Goal: Task Accomplishment & Management: Complete application form

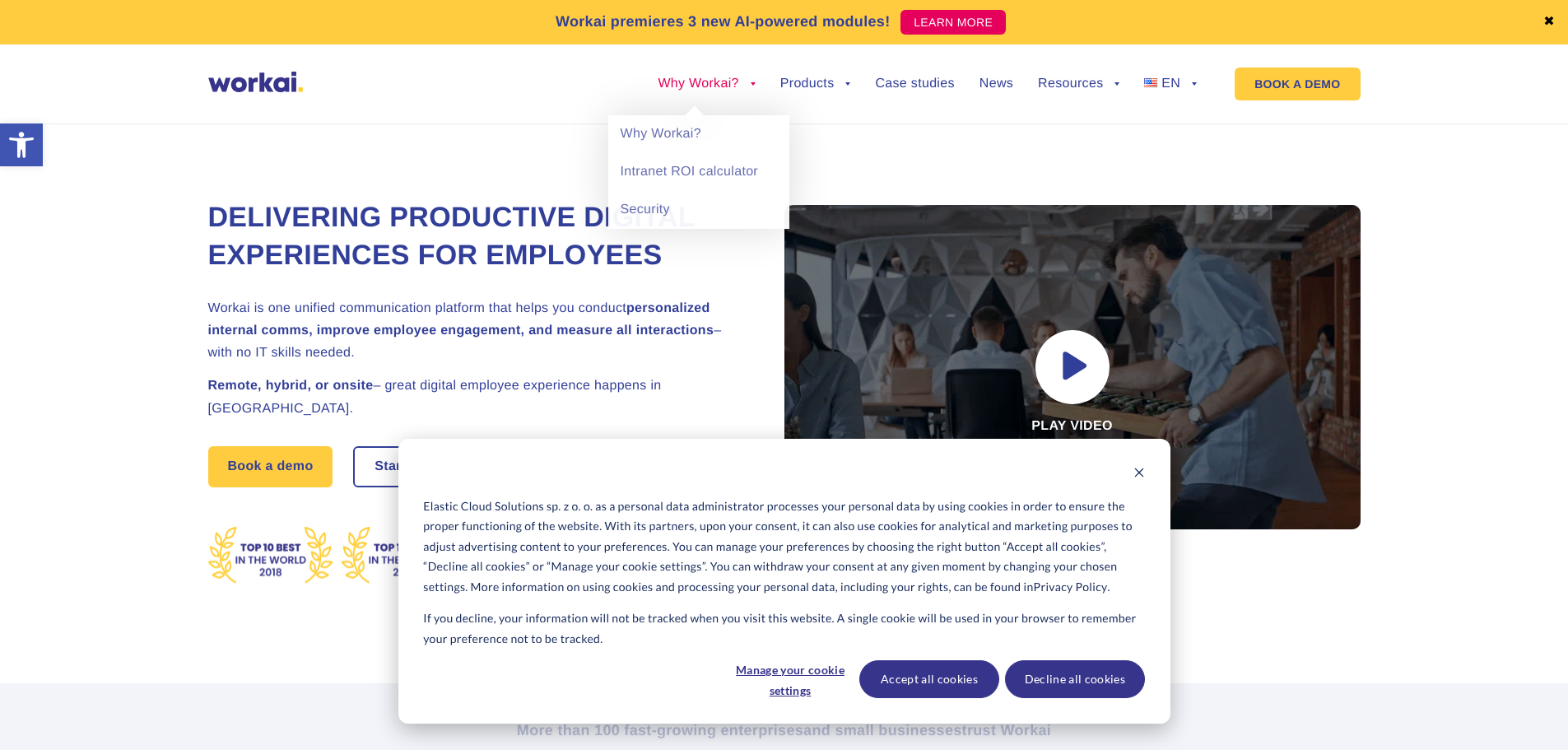
click at [754, 87] on link "Why Workai?" at bounding box center [706, 83] width 97 height 13
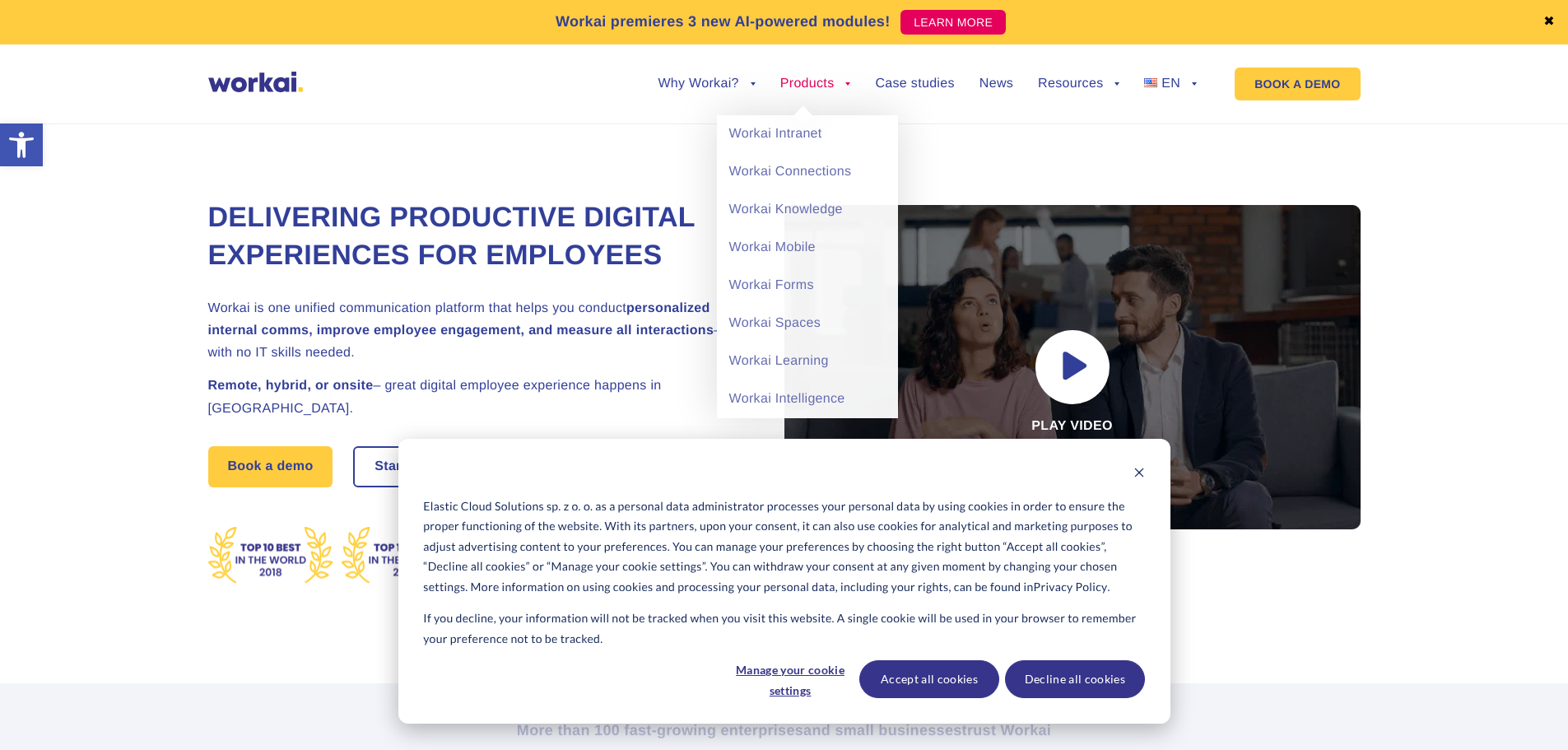
click at [848, 82] on link "Products" at bounding box center [815, 83] width 71 height 13
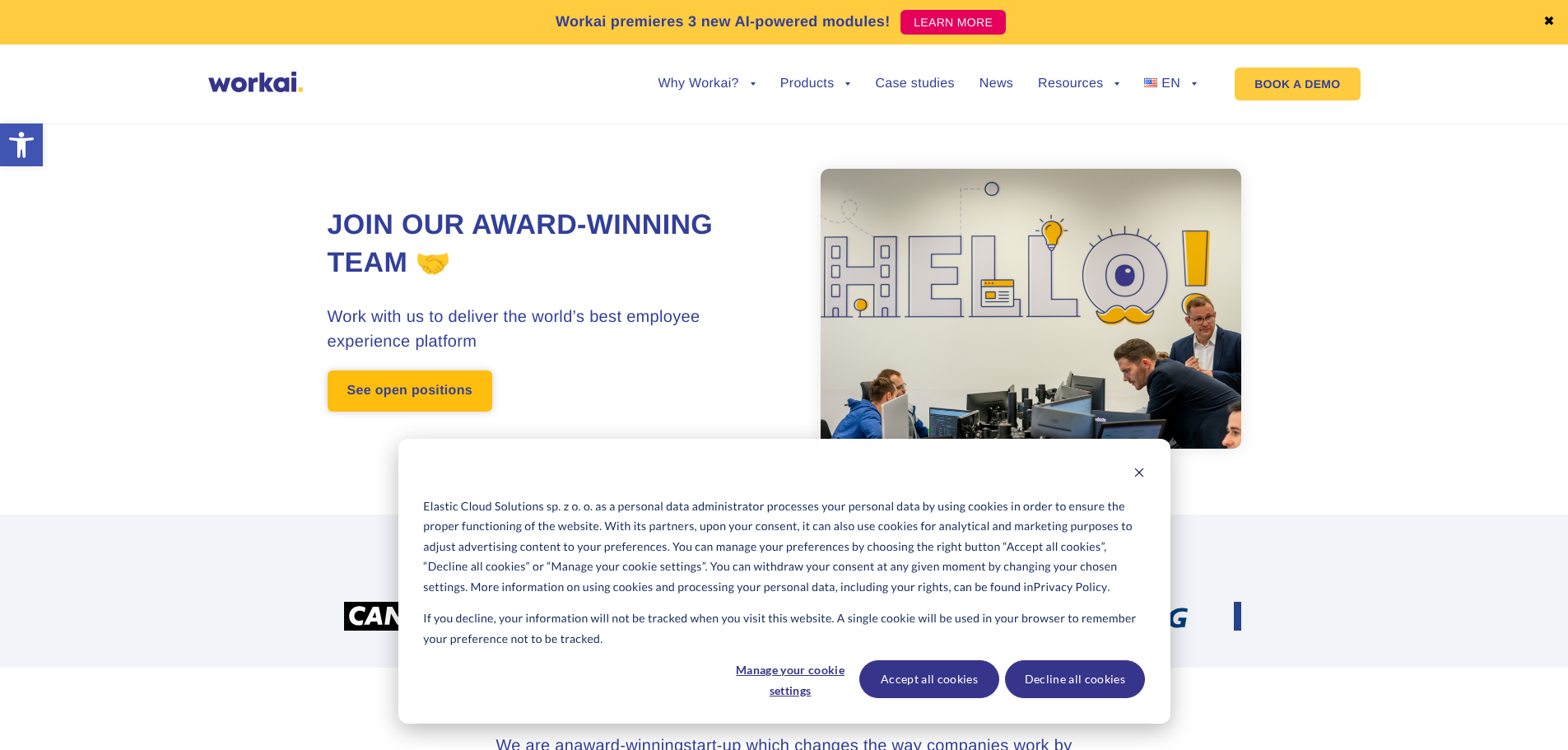
click at [449, 387] on link "See open positions" at bounding box center [410, 391] width 165 height 41
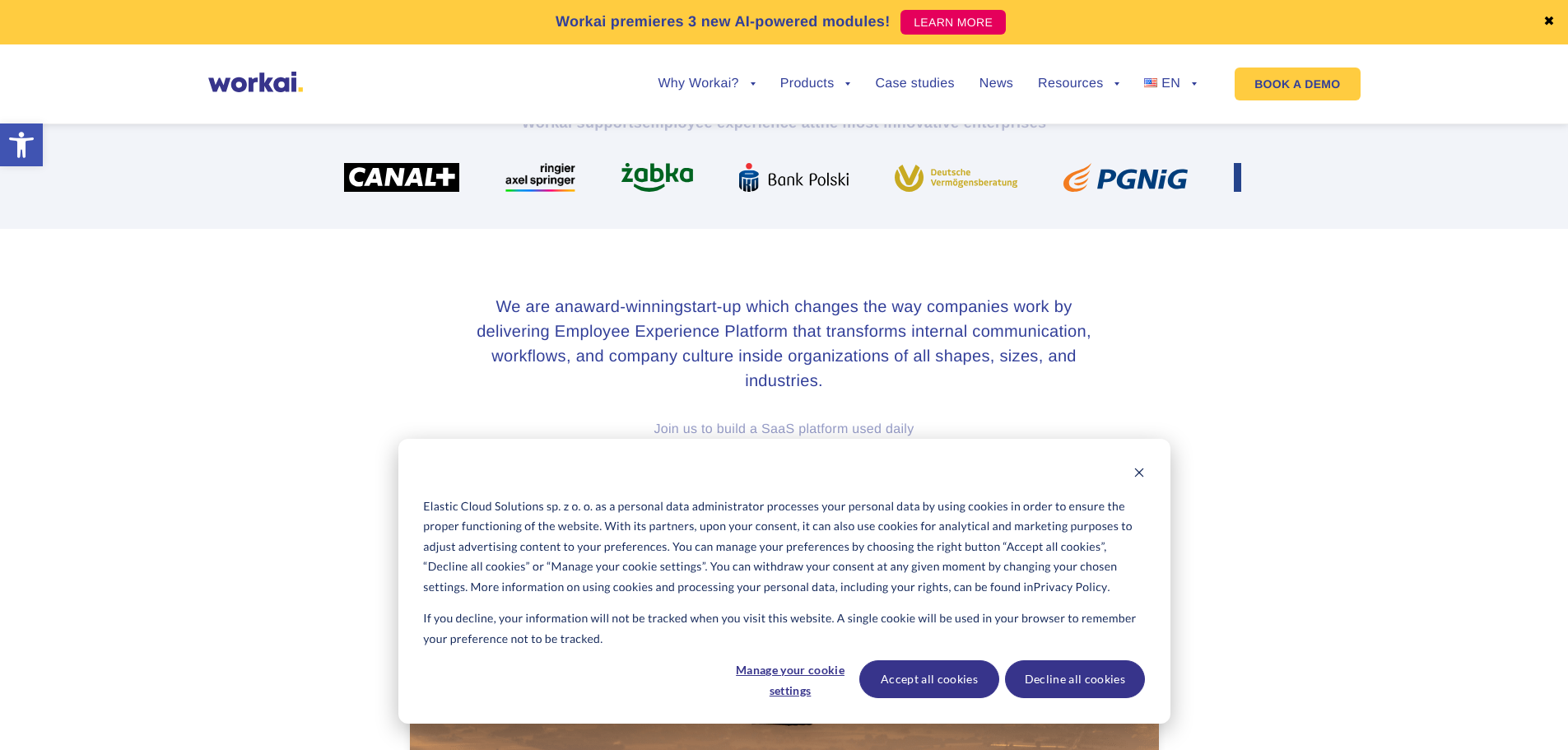
scroll to position [1280, 0]
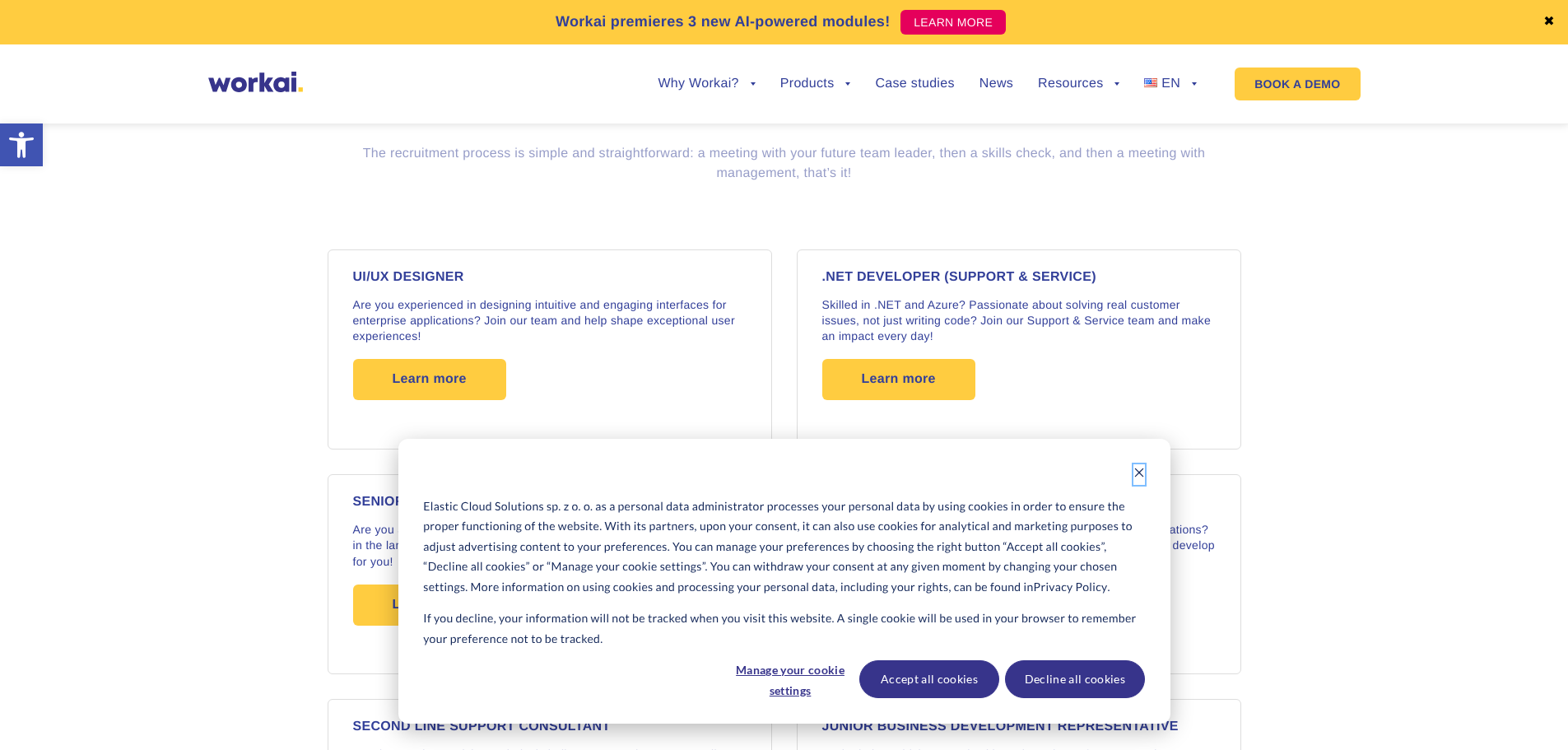
click at [1141, 474] on icon "Dismiss cookie banner" at bounding box center [1139, 473] width 9 height 9
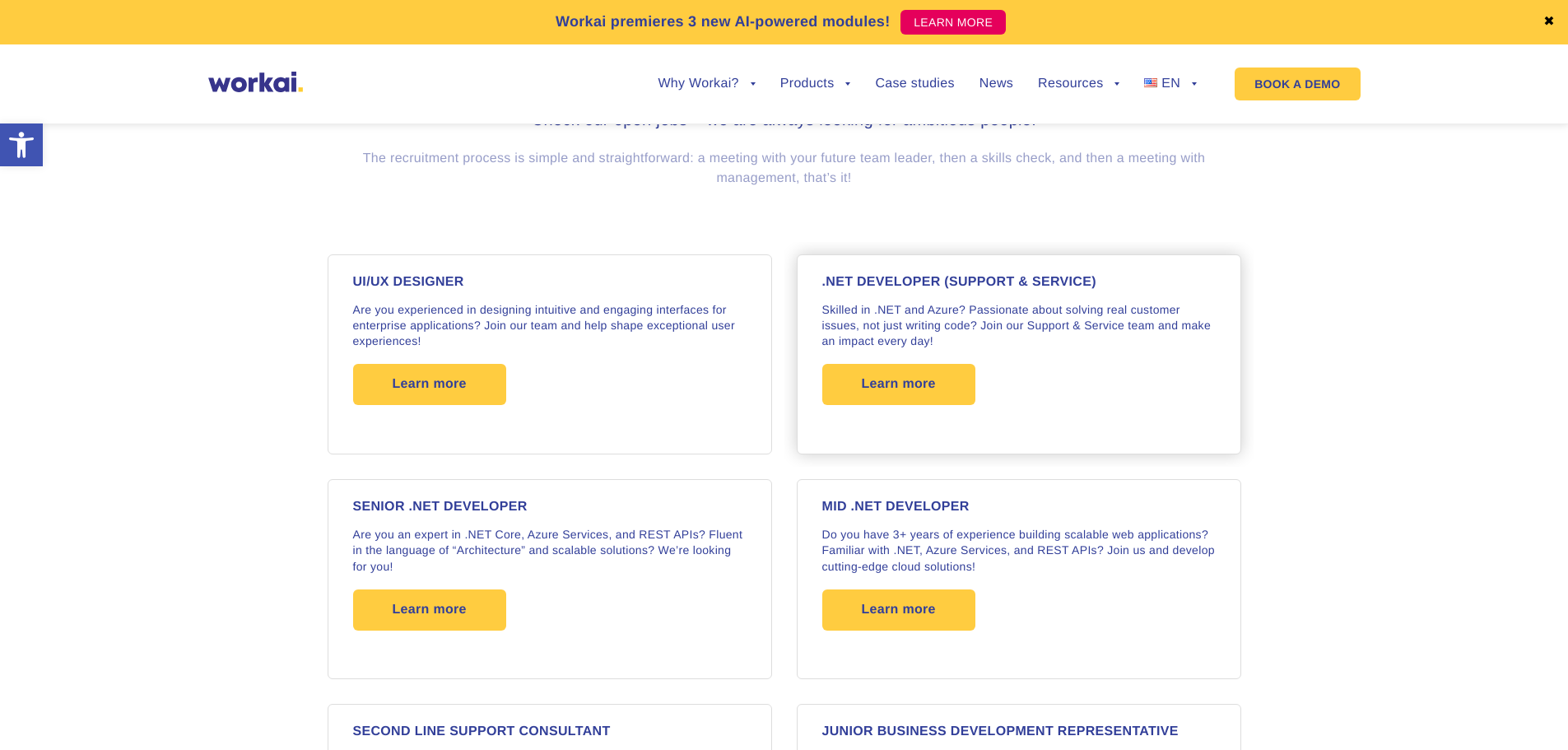
scroll to position [1234, 0]
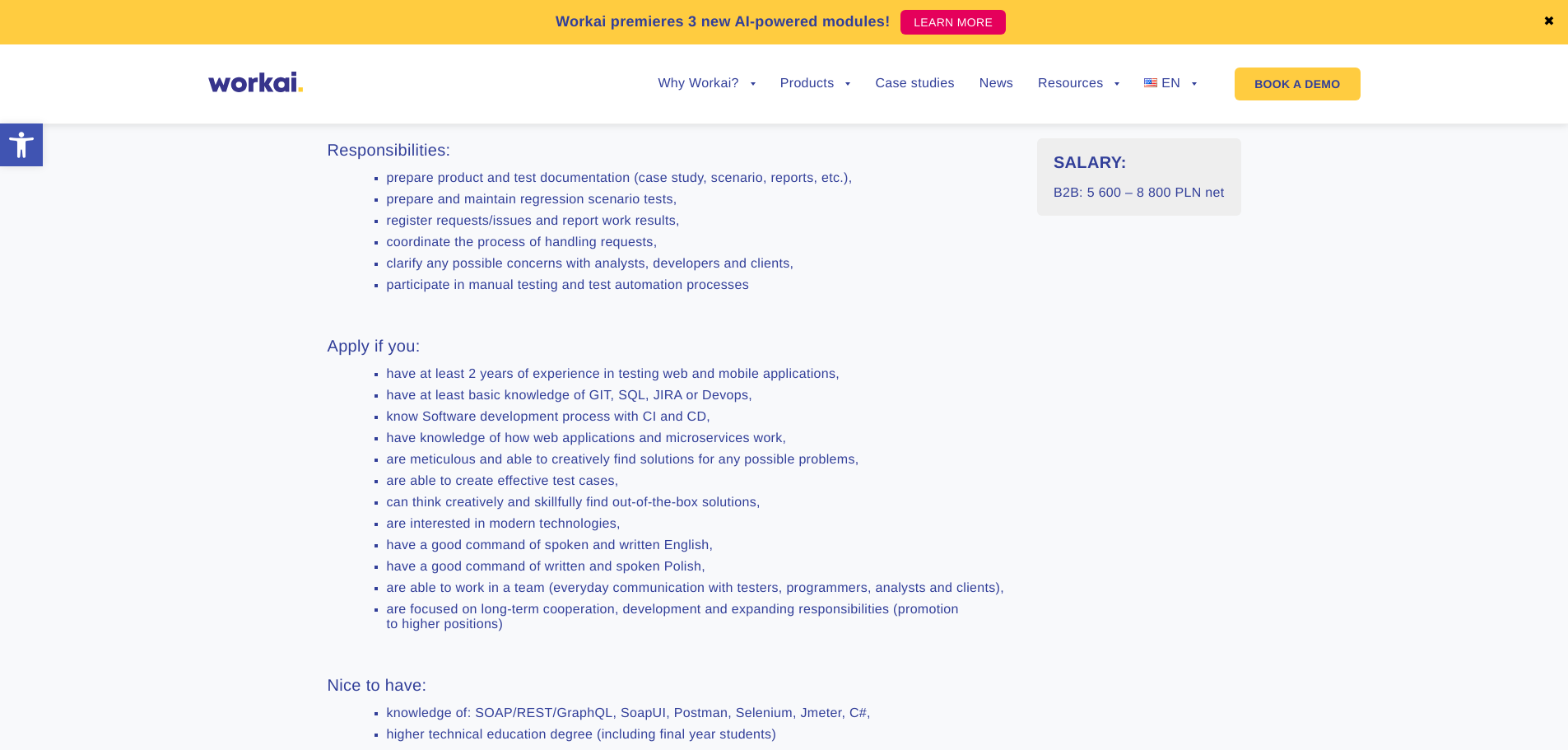
scroll to position [659, 0]
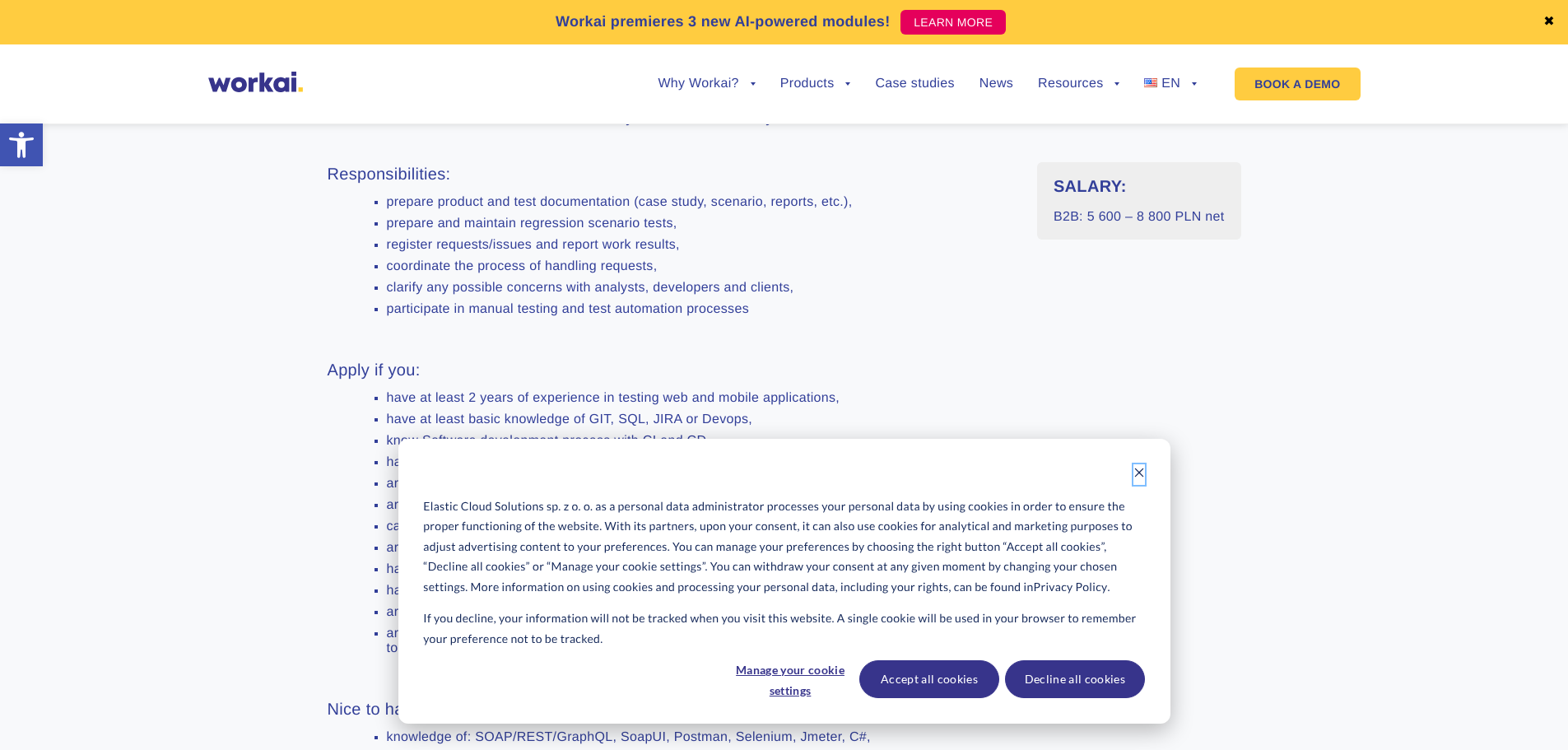
click at [1141, 479] on icon "Dismiss cookie banner" at bounding box center [1140, 473] width 12 height 12
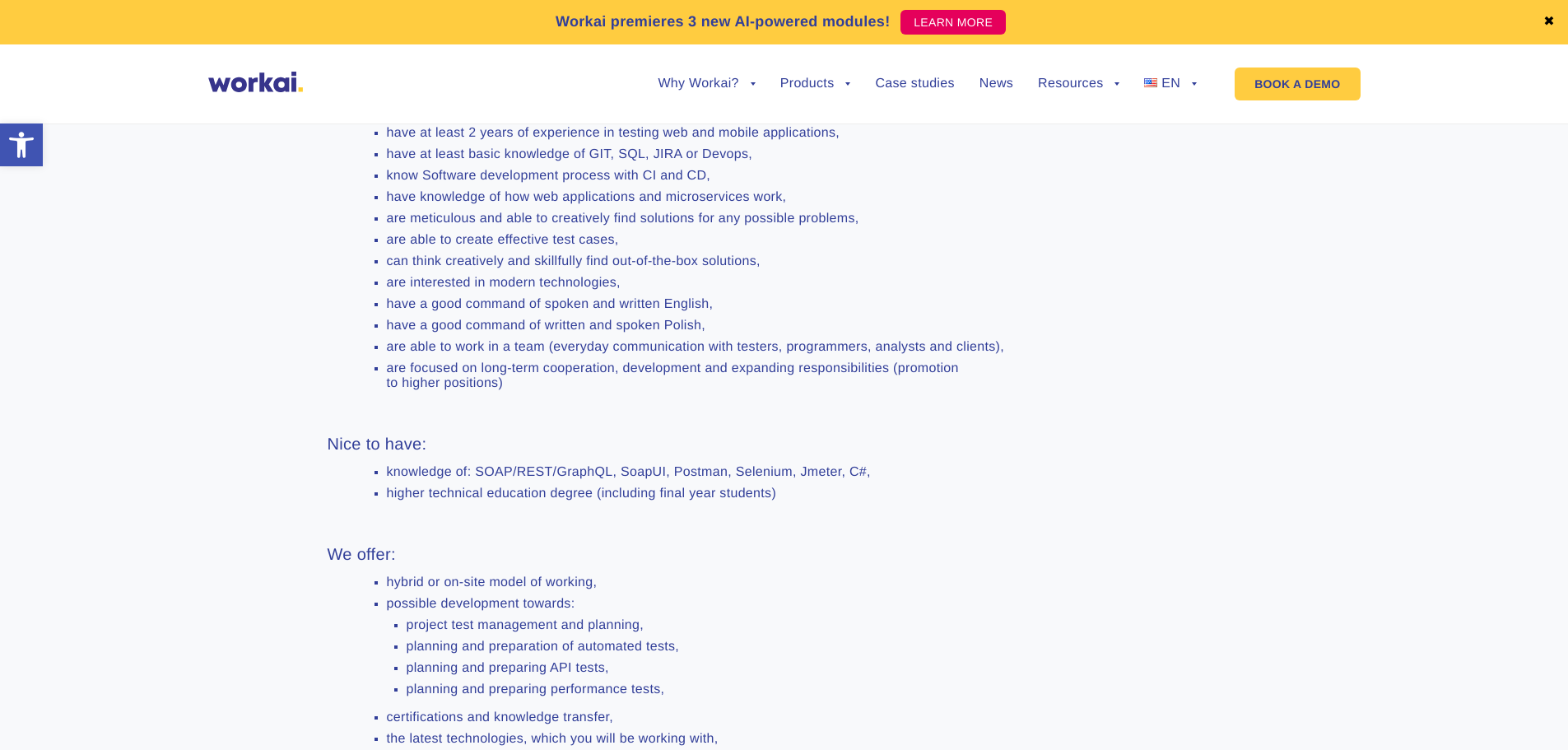
scroll to position [0, 0]
